Goal: Navigation & Orientation: Find specific page/section

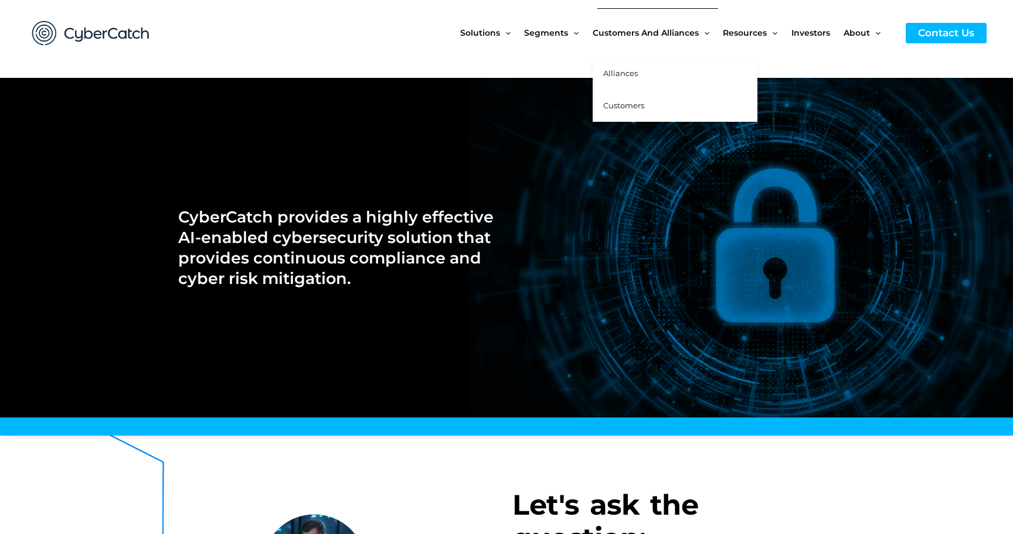
click at [616, 69] on span "Alliances" at bounding box center [620, 73] width 35 height 9
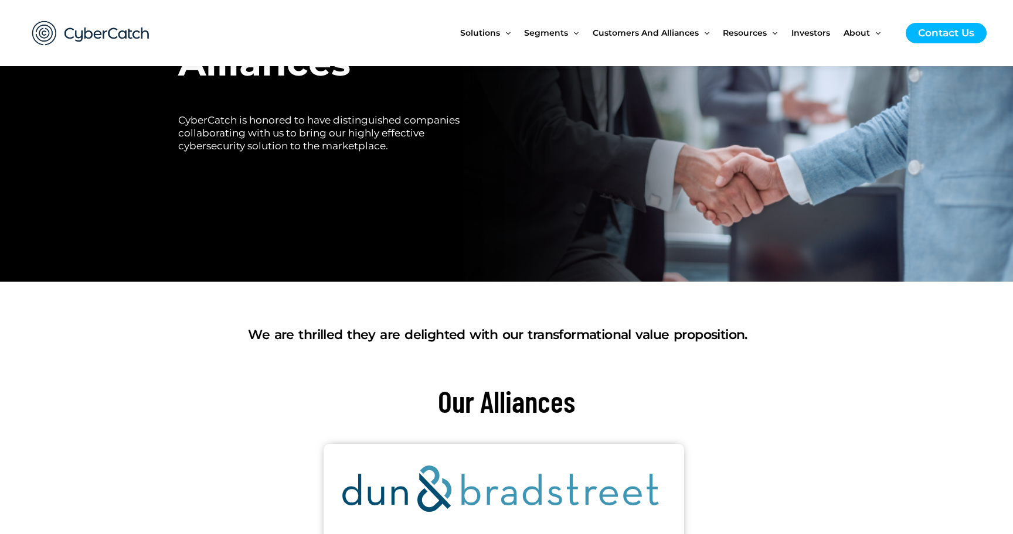
scroll to position [144, 0]
click at [805, 30] on span "Investors" at bounding box center [810, 32] width 39 height 49
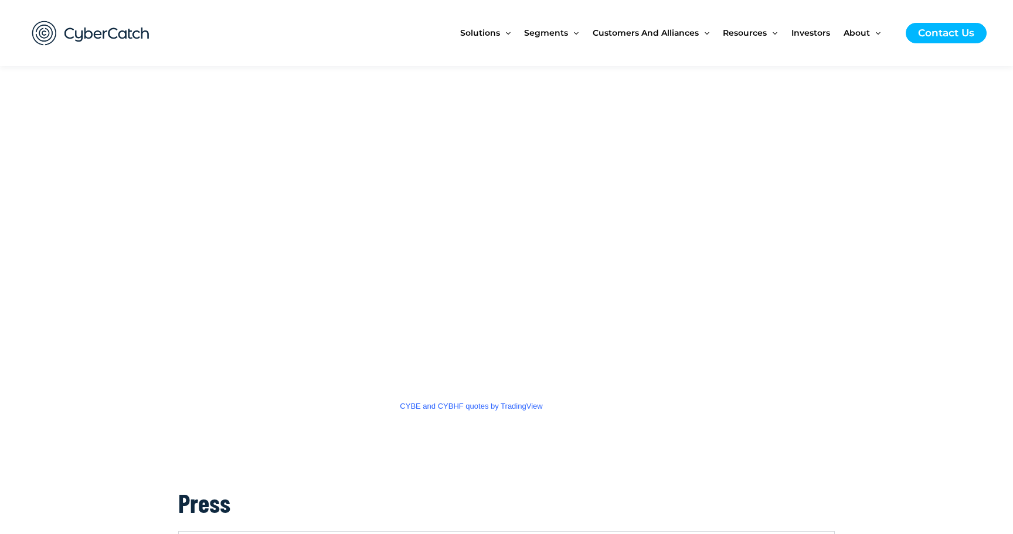
scroll to position [1958, 0]
